Goal: Information Seeking & Learning: Compare options

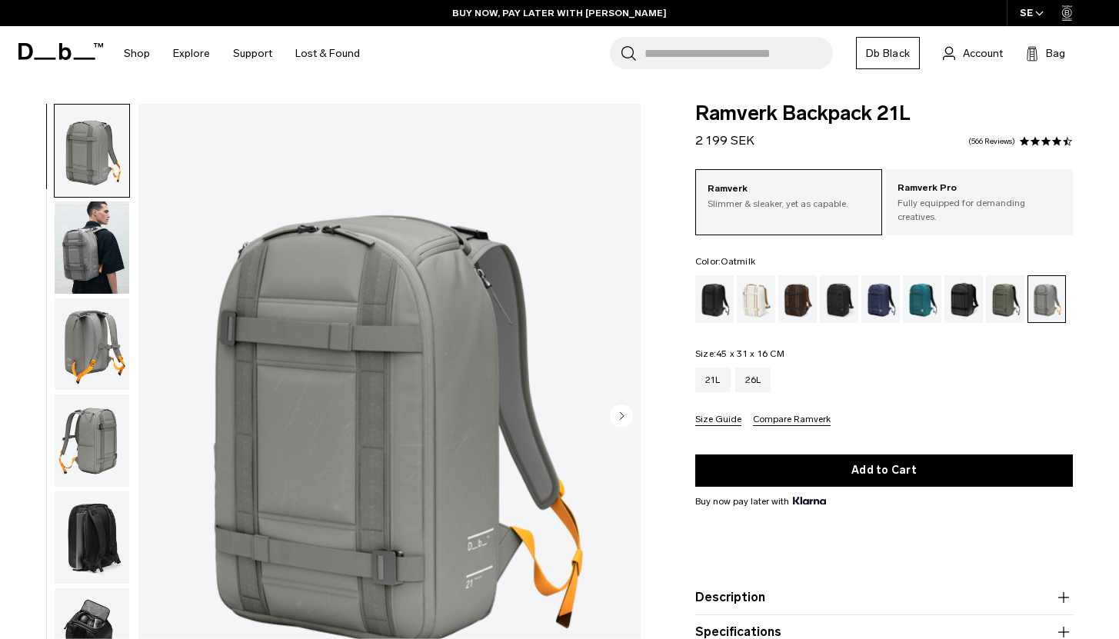
click at [752, 288] on div "Oatmilk" at bounding box center [756, 299] width 39 height 48
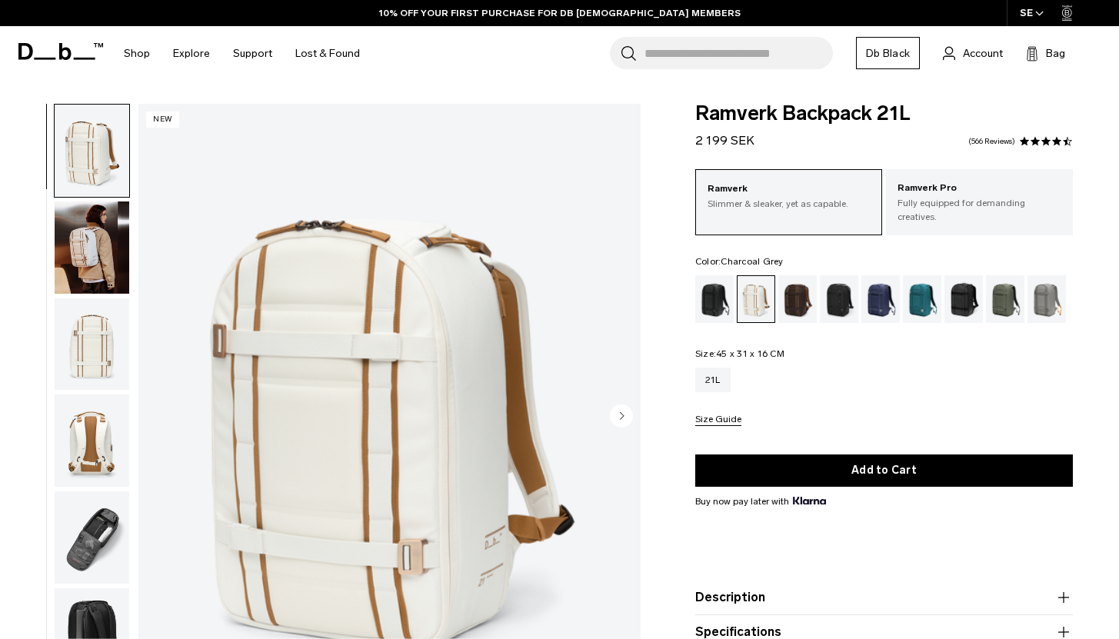
click at [836, 275] on div "Charcoal Grey" at bounding box center [839, 299] width 39 height 48
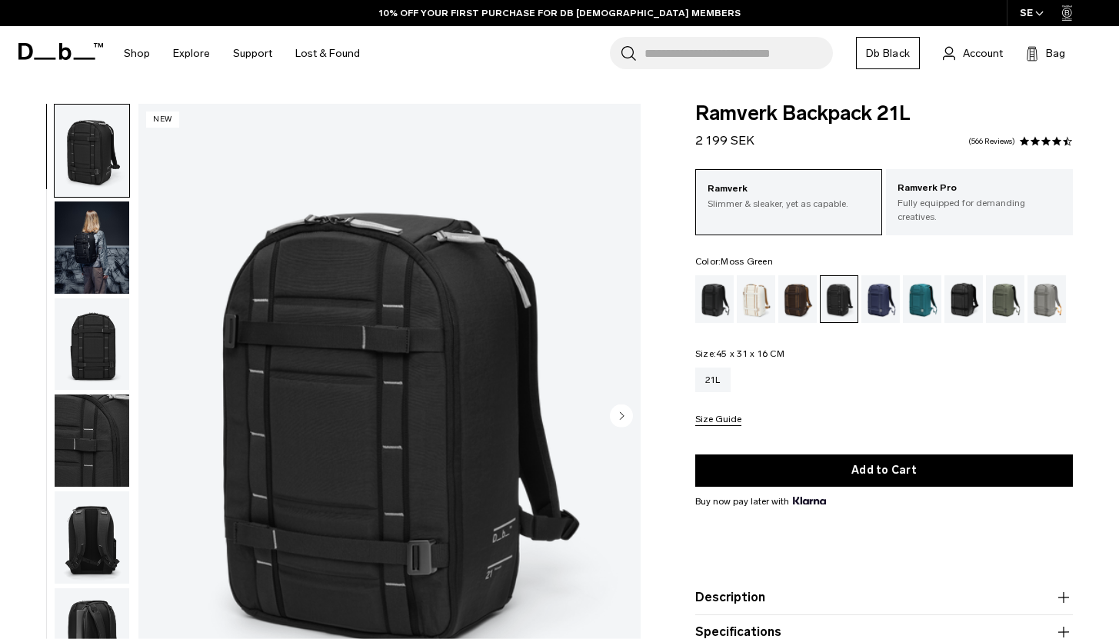
click at [1000, 288] on div "Moss Green" at bounding box center [1005, 299] width 39 height 48
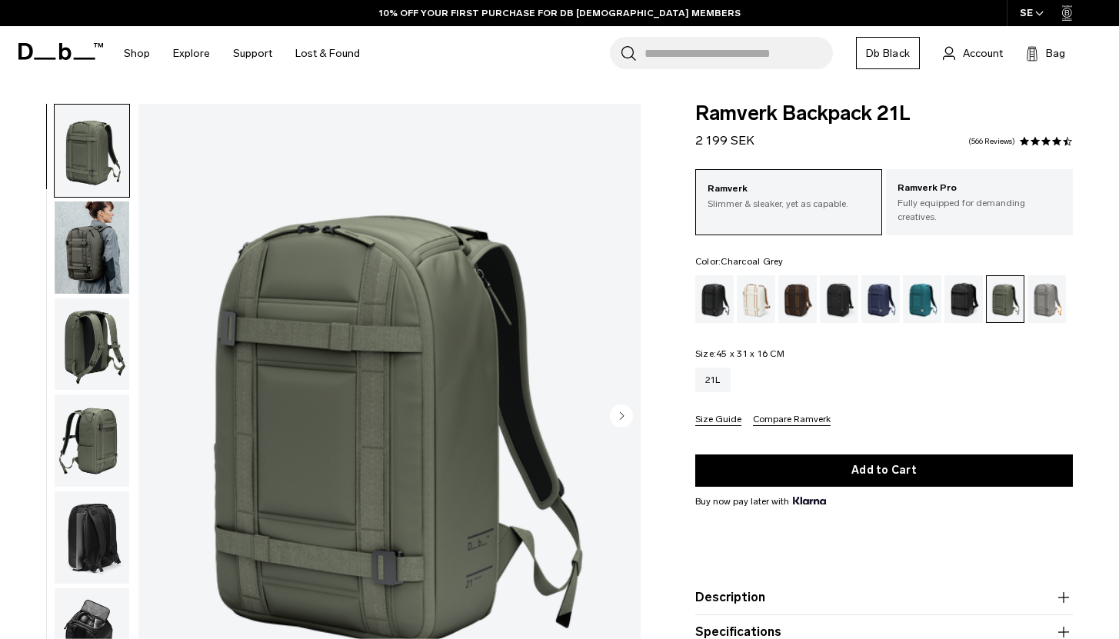
click at [836, 289] on div "Charcoal Grey" at bounding box center [839, 299] width 39 height 48
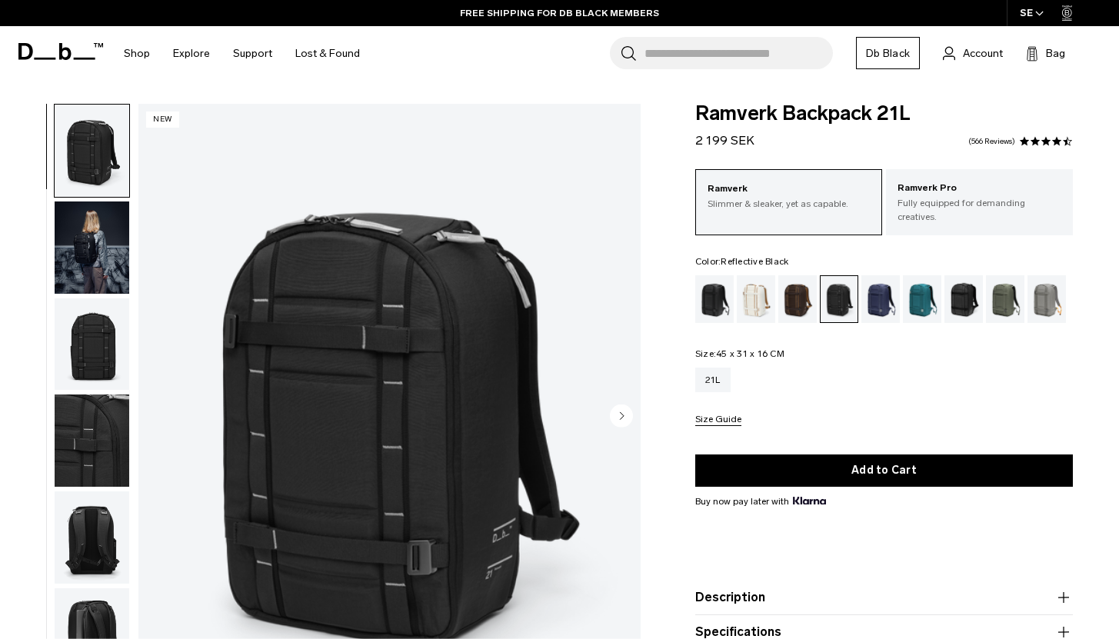
click at [964, 284] on div "Reflective Black" at bounding box center [963, 299] width 39 height 48
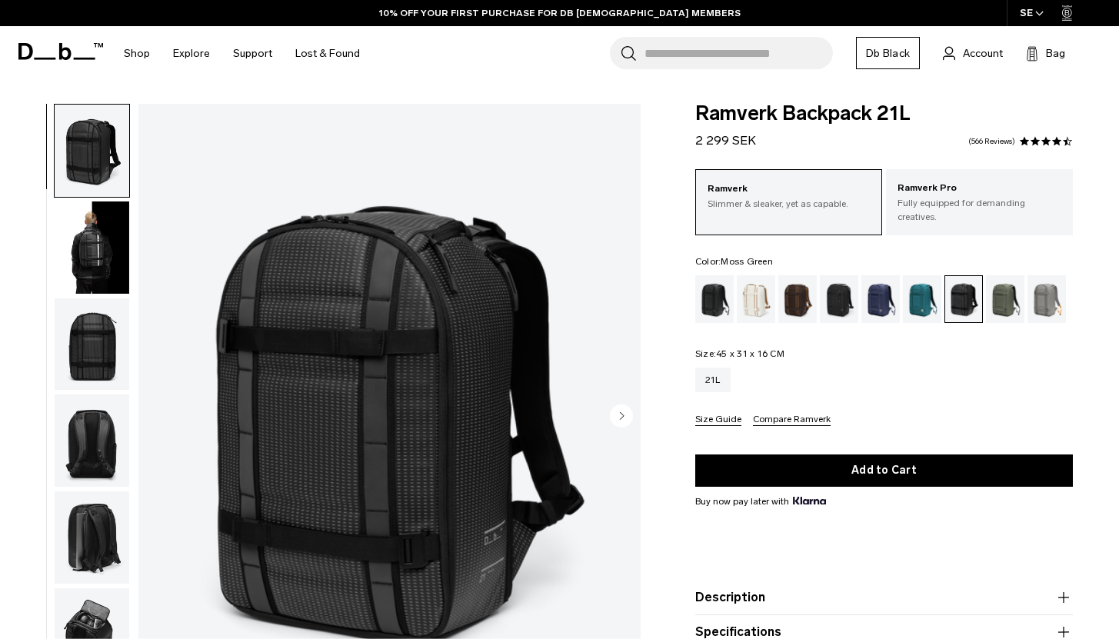
click at [1006, 284] on div "Moss Green" at bounding box center [1005, 299] width 39 height 48
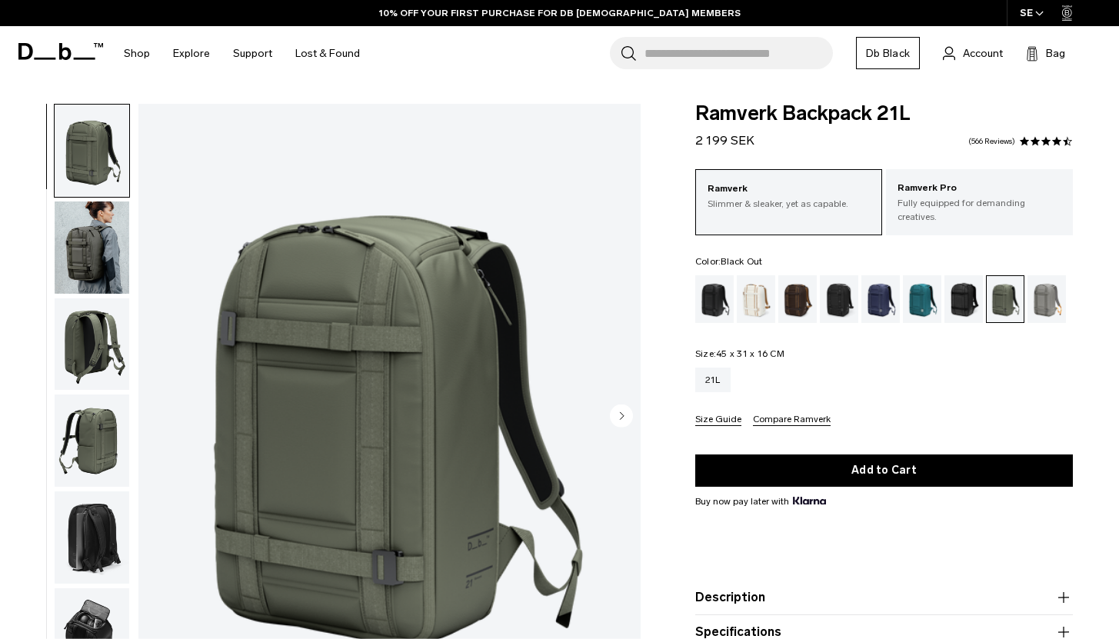
click at [722, 281] on div "Black Out" at bounding box center [714, 299] width 39 height 48
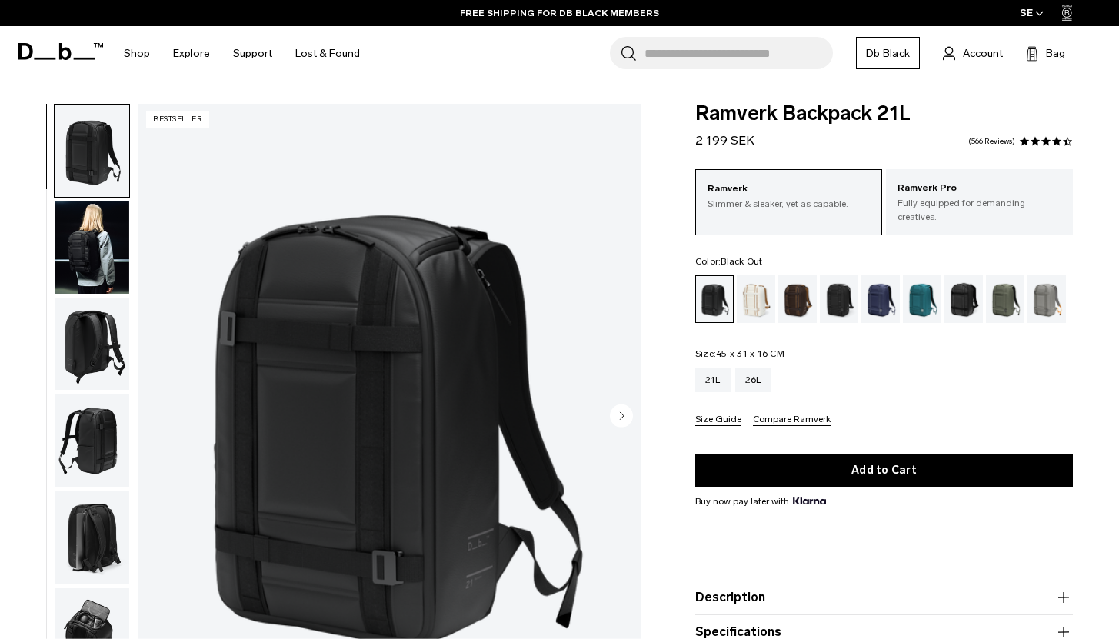
click at [85, 271] on img "button" at bounding box center [92, 247] width 75 height 92
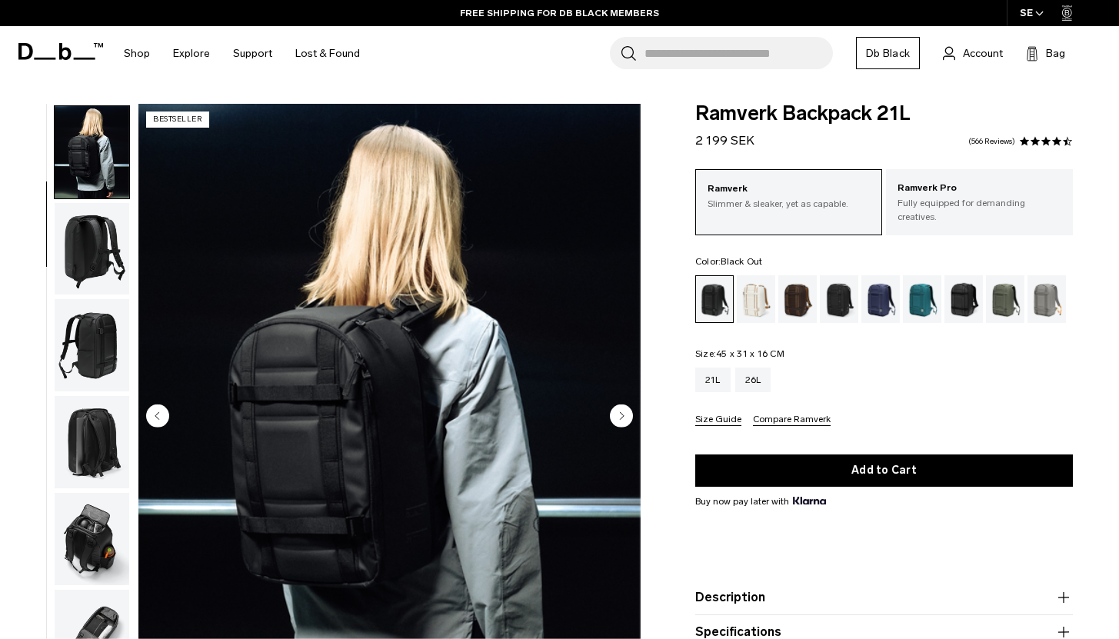
scroll to position [97, 0]
click at [89, 250] on img "button" at bounding box center [92, 247] width 75 height 92
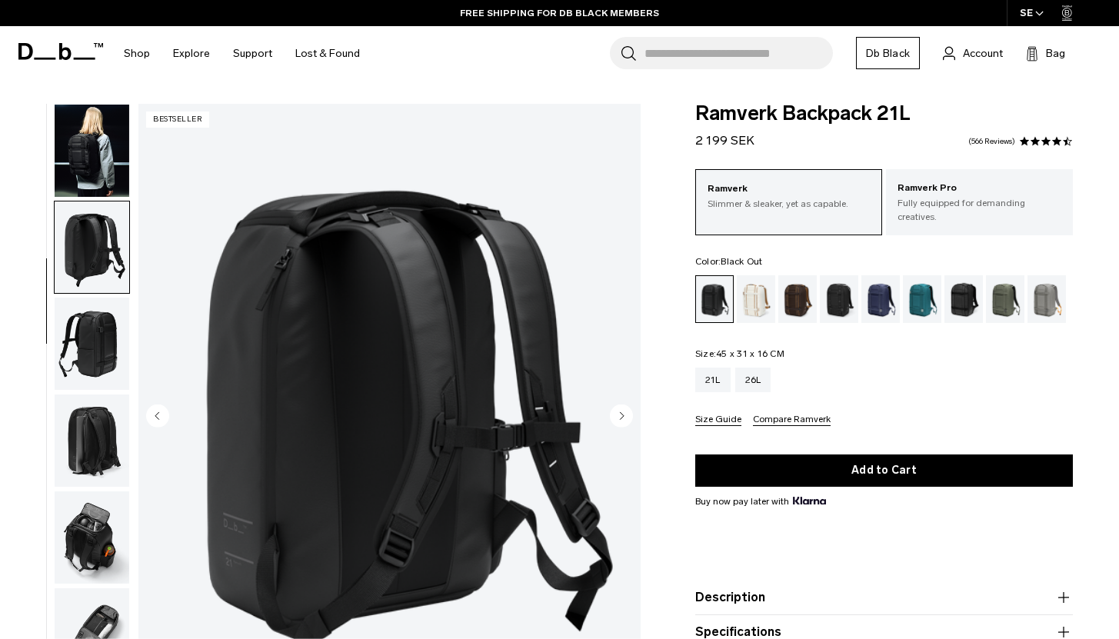
scroll to position [143, 0]
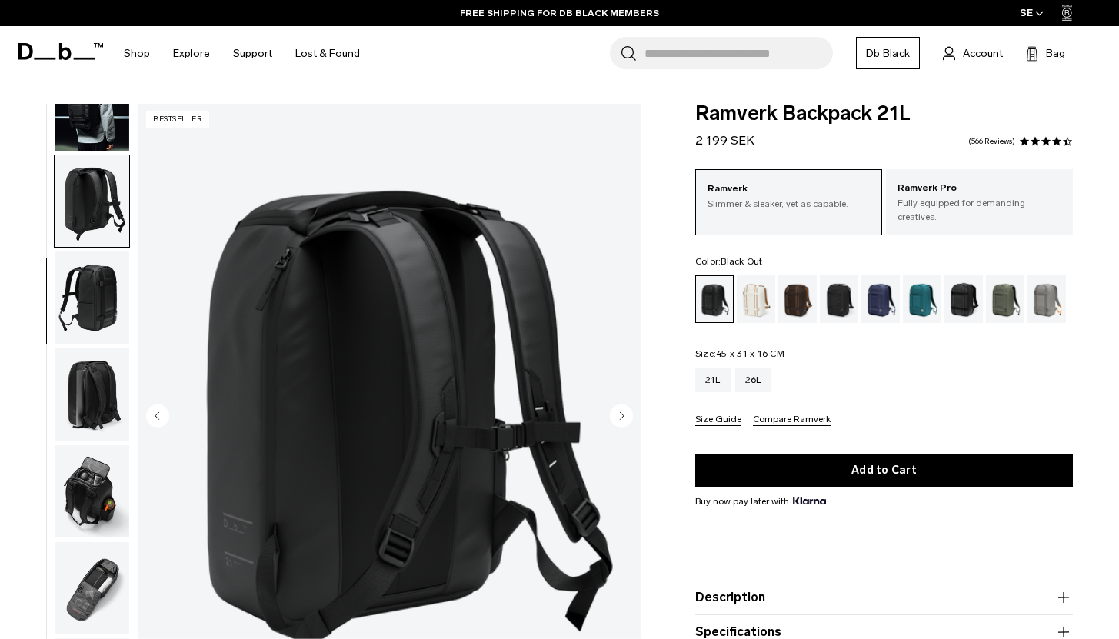
click at [90, 293] on img "button" at bounding box center [92, 297] width 75 height 92
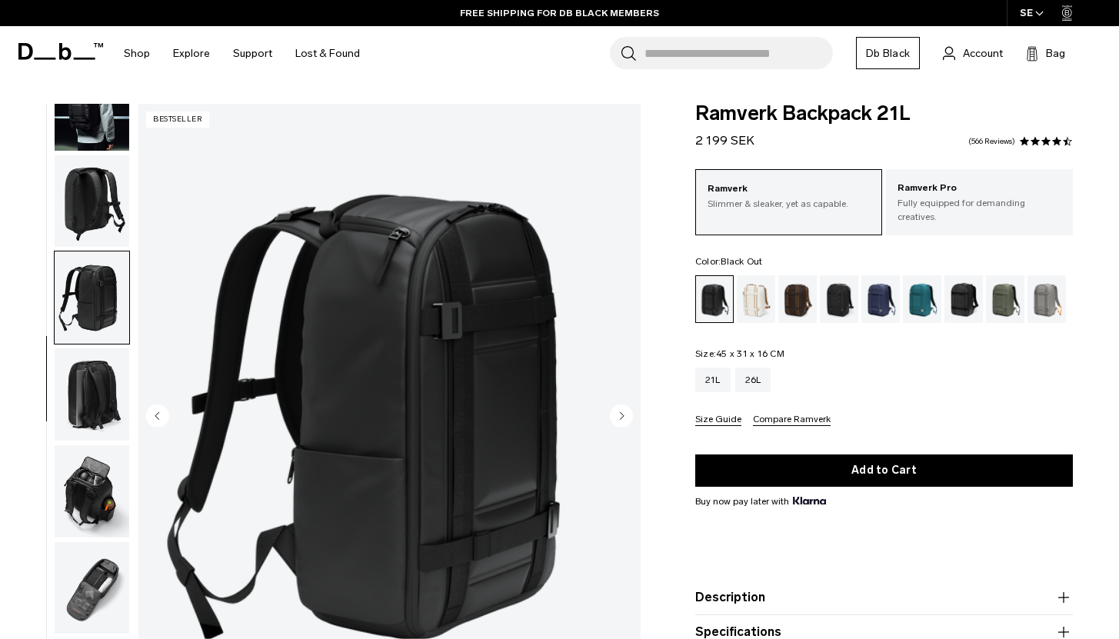
click at [97, 365] on img "button" at bounding box center [92, 394] width 75 height 92
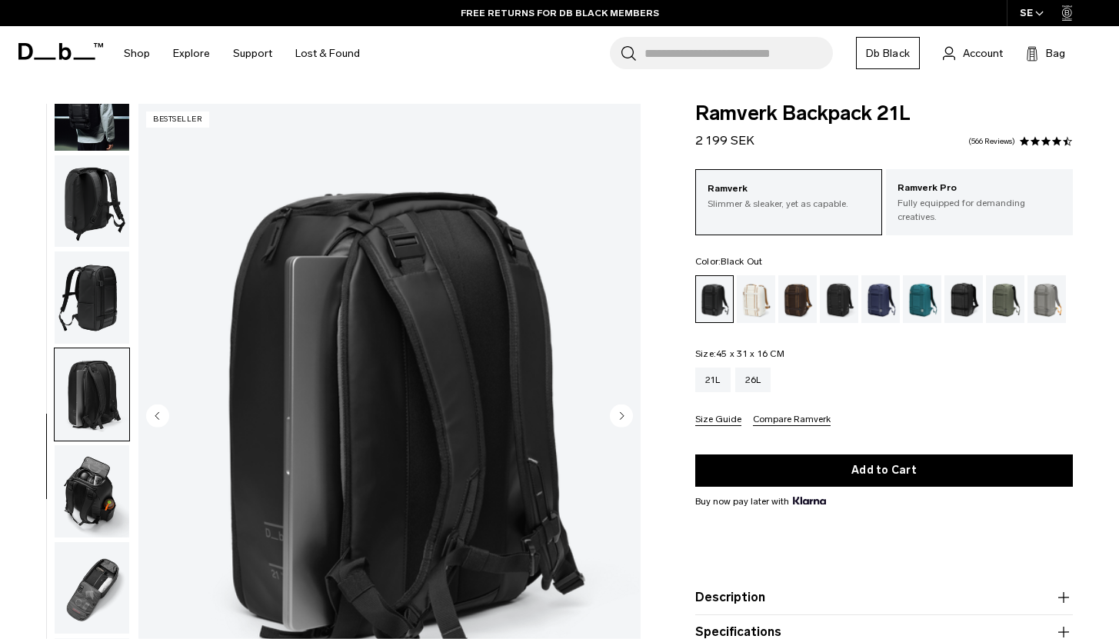
click at [101, 472] on img "button" at bounding box center [92, 491] width 75 height 92
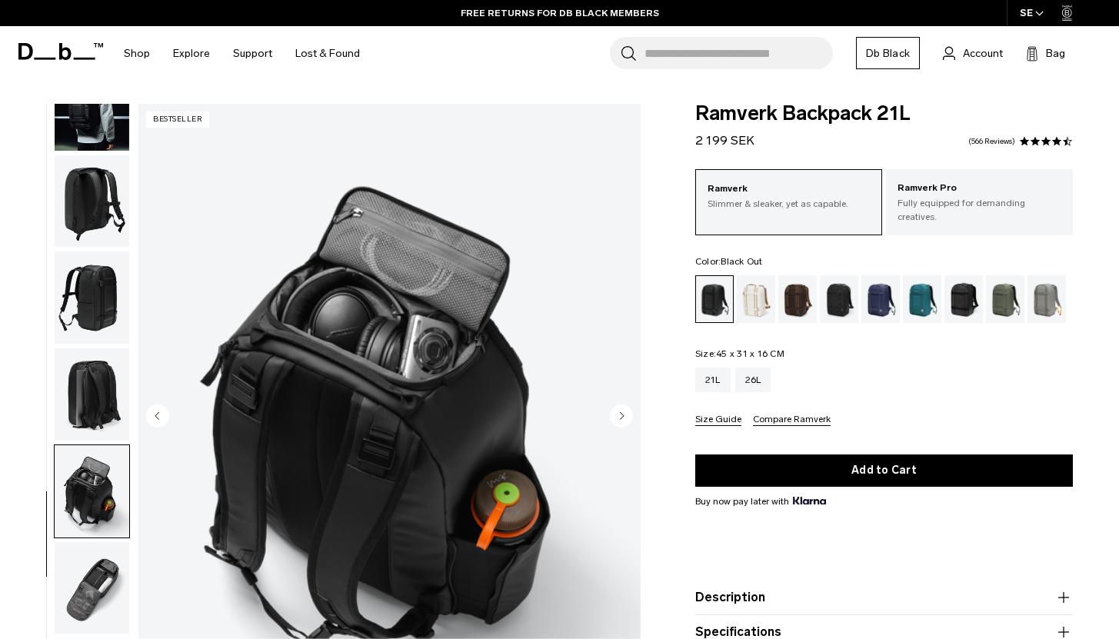
click at [101, 574] on img "button" at bounding box center [92, 588] width 75 height 92
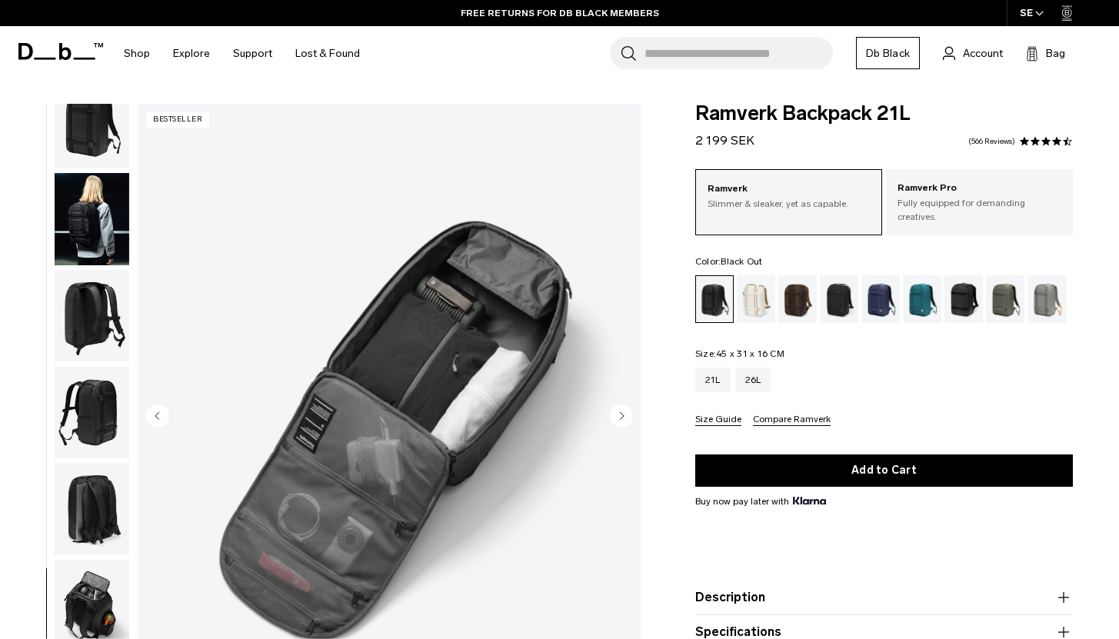
scroll to position [0, 0]
